Goal: Use online tool/utility: Use online tool/utility

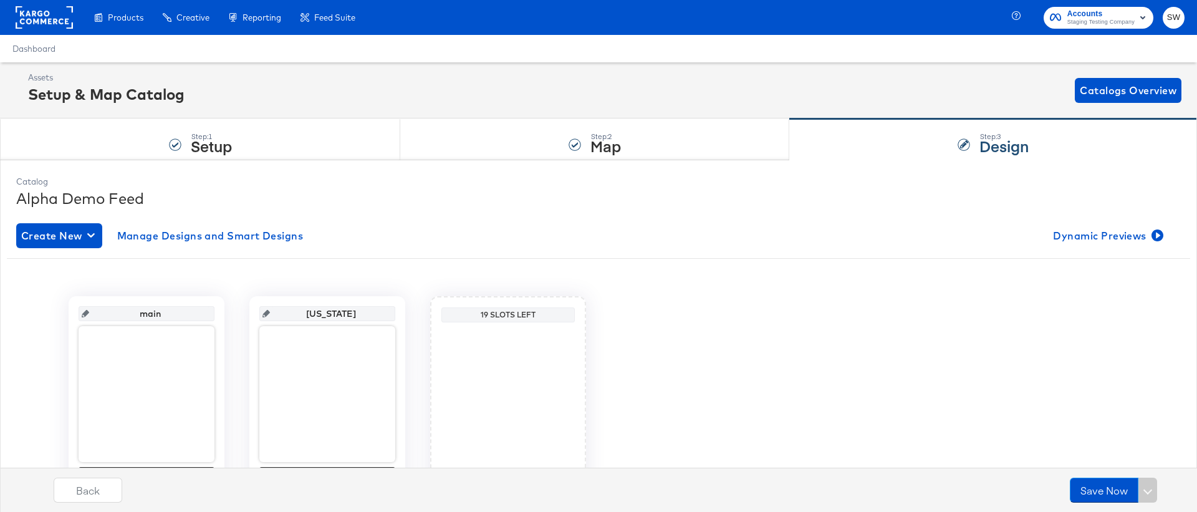
click at [833, 275] on div "main Sandals Check Smart Design [US_STATE] [US_STATE] Sandals Check Smart Desig…" at bounding box center [598, 395] width 1165 height 255
click at [1122, 244] on span "Dynamic Previews" at bounding box center [1107, 235] width 108 height 17
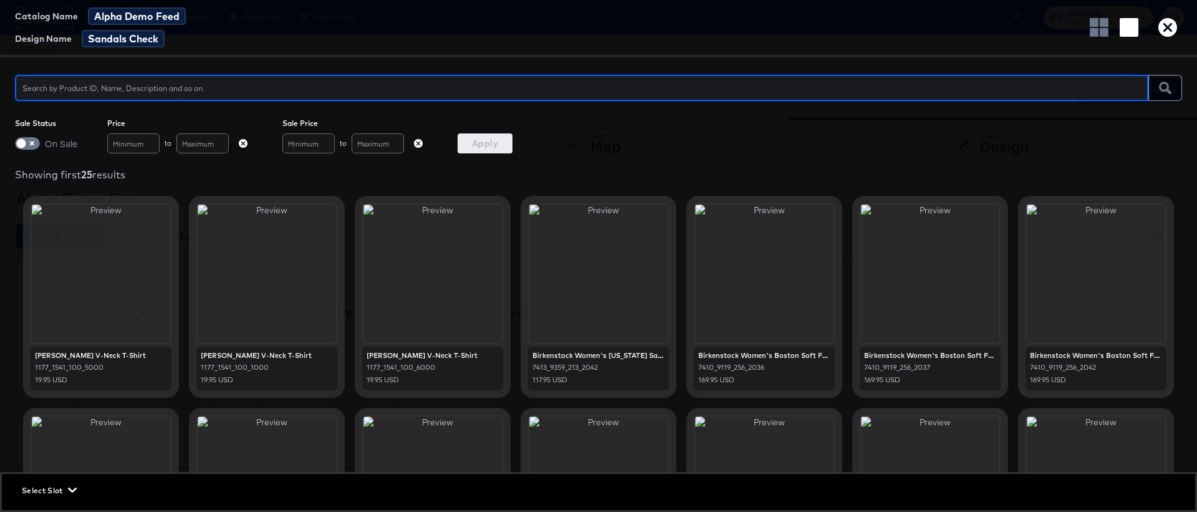
click at [405, 90] on input "text" at bounding box center [581, 82] width 1133 height 27
type input "[US_STATE] sandal brown"
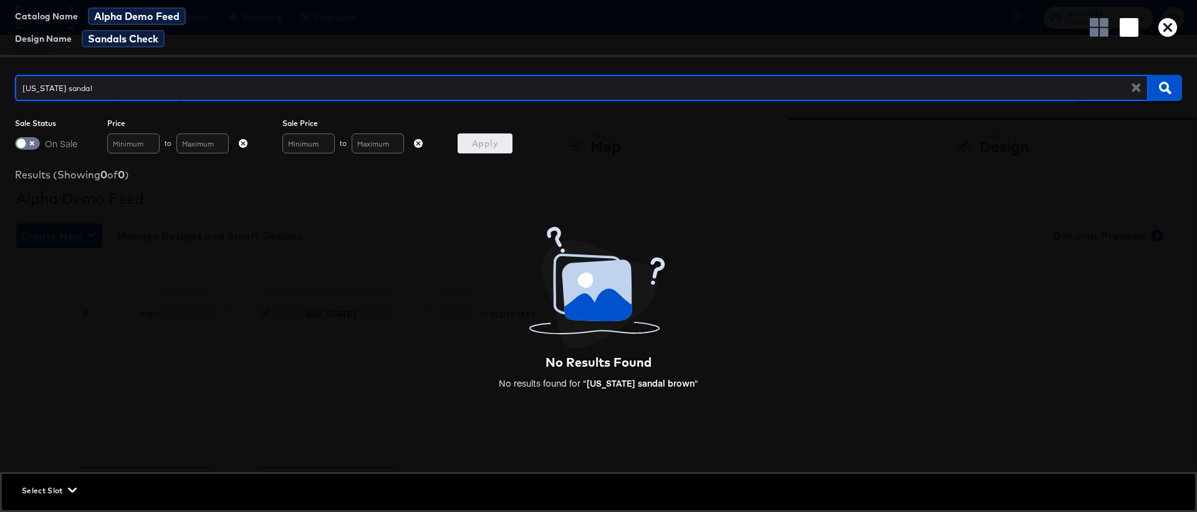
type input "[US_STATE] sandal"
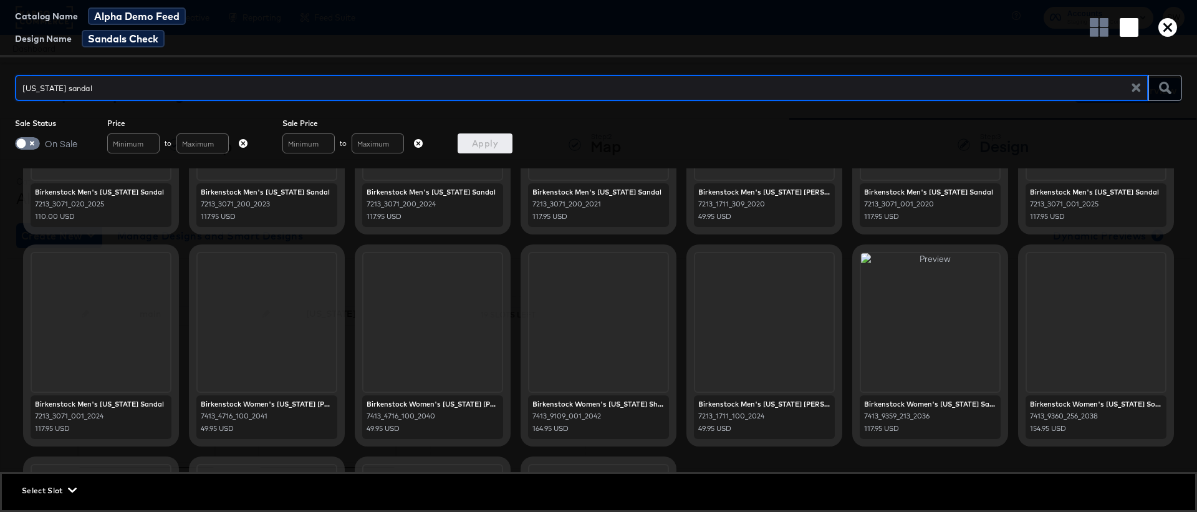
scroll to position [378, 0]
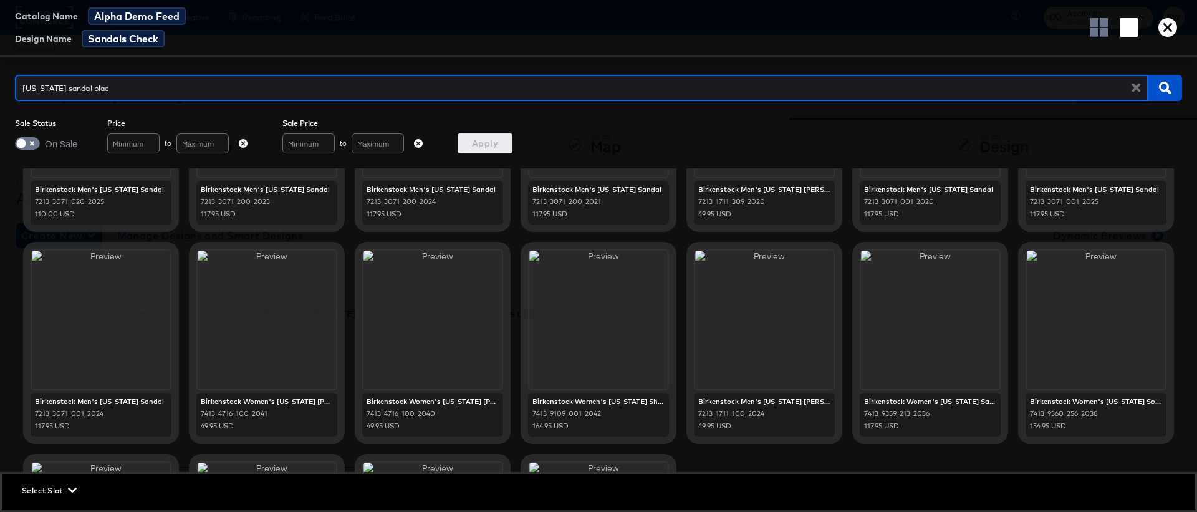
type input "[US_STATE] sandal black"
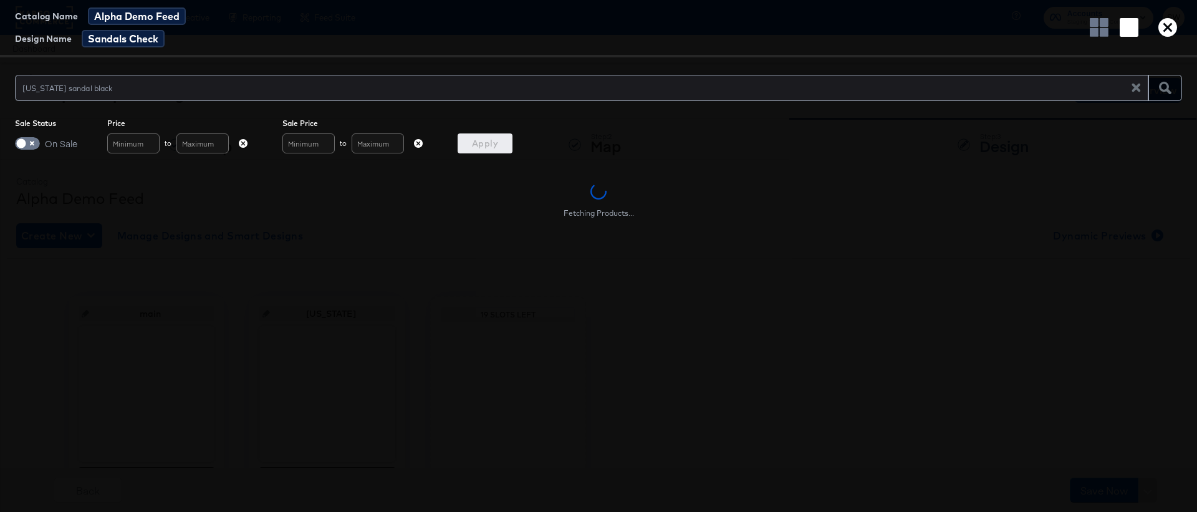
scroll to position [0, 0]
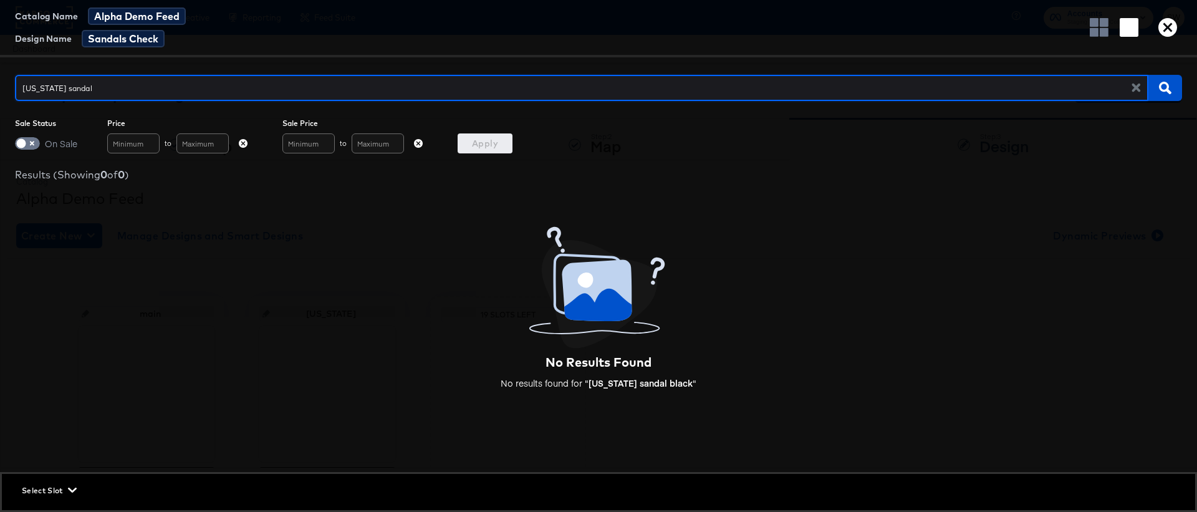
type input "[US_STATE] sandal"
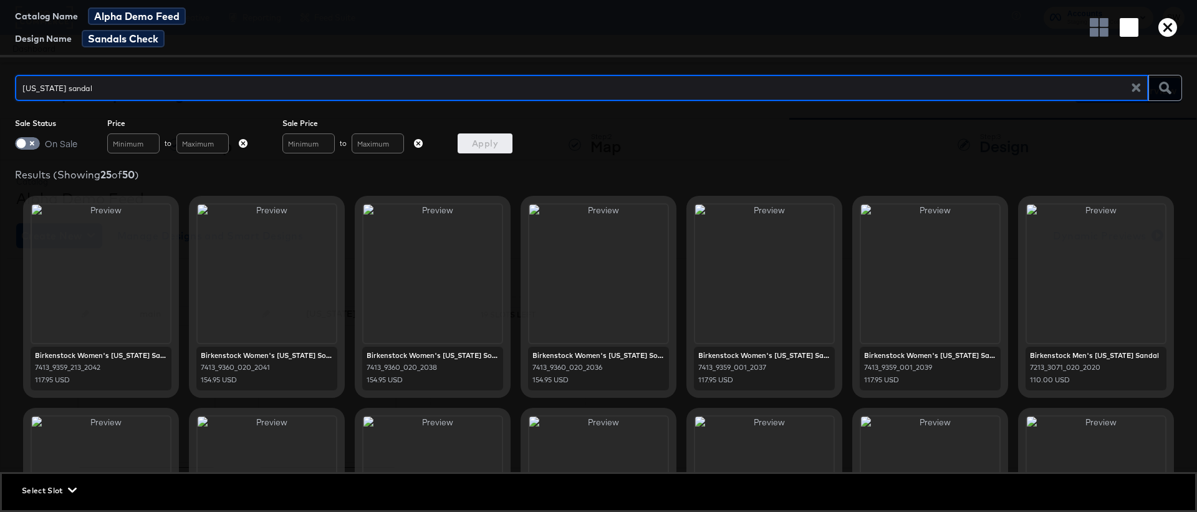
click at [121, 83] on input "[US_STATE] sandal" at bounding box center [578, 82] width 1126 height 27
type input "[US_STATE] sandal"
type input "[US_STATE] sandal Gray"
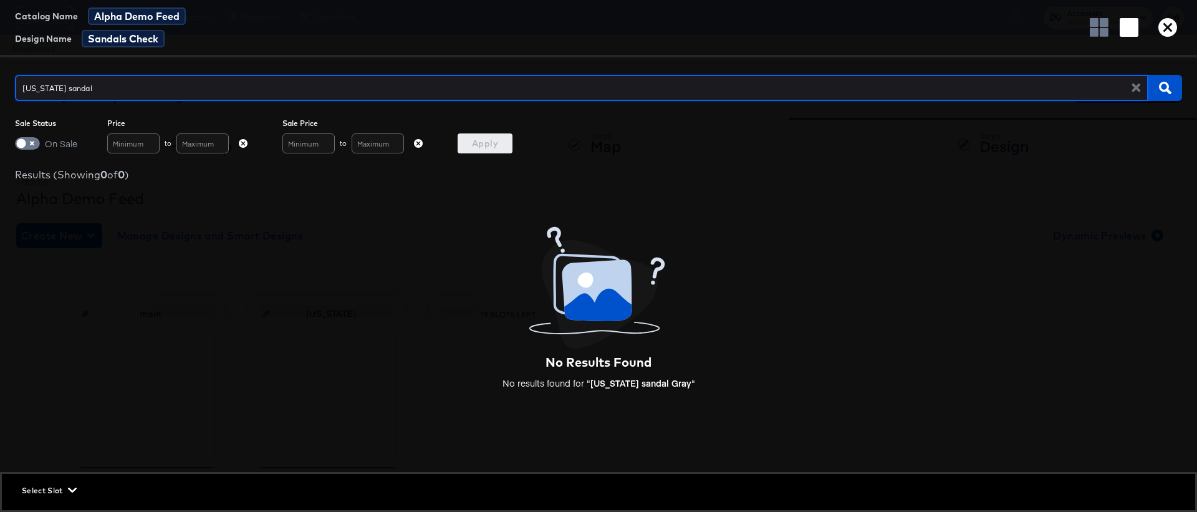
type input "[US_STATE] sandal [DEMOGRAPHIC_DATA]"
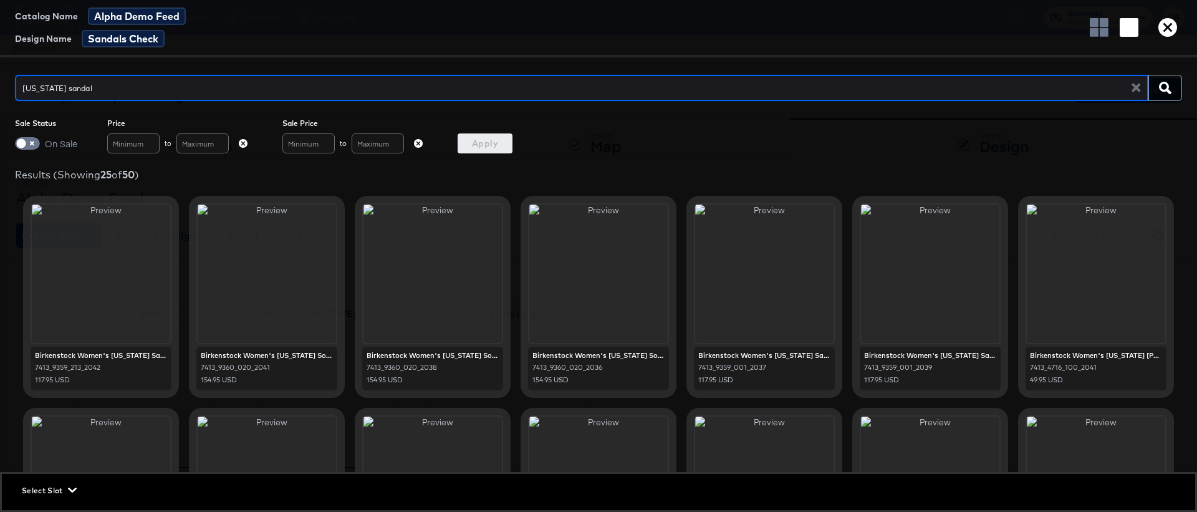
type input "[US_STATE] sandal"
click at [145, 93] on input "[US_STATE] sandal" at bounding box center [578, 82] width 1126 height 27
type input "[US_STATE] sandal [DEMOGRAPHIC_DATA]"
